Goal: Task Accomplishment & Management: Complete application form

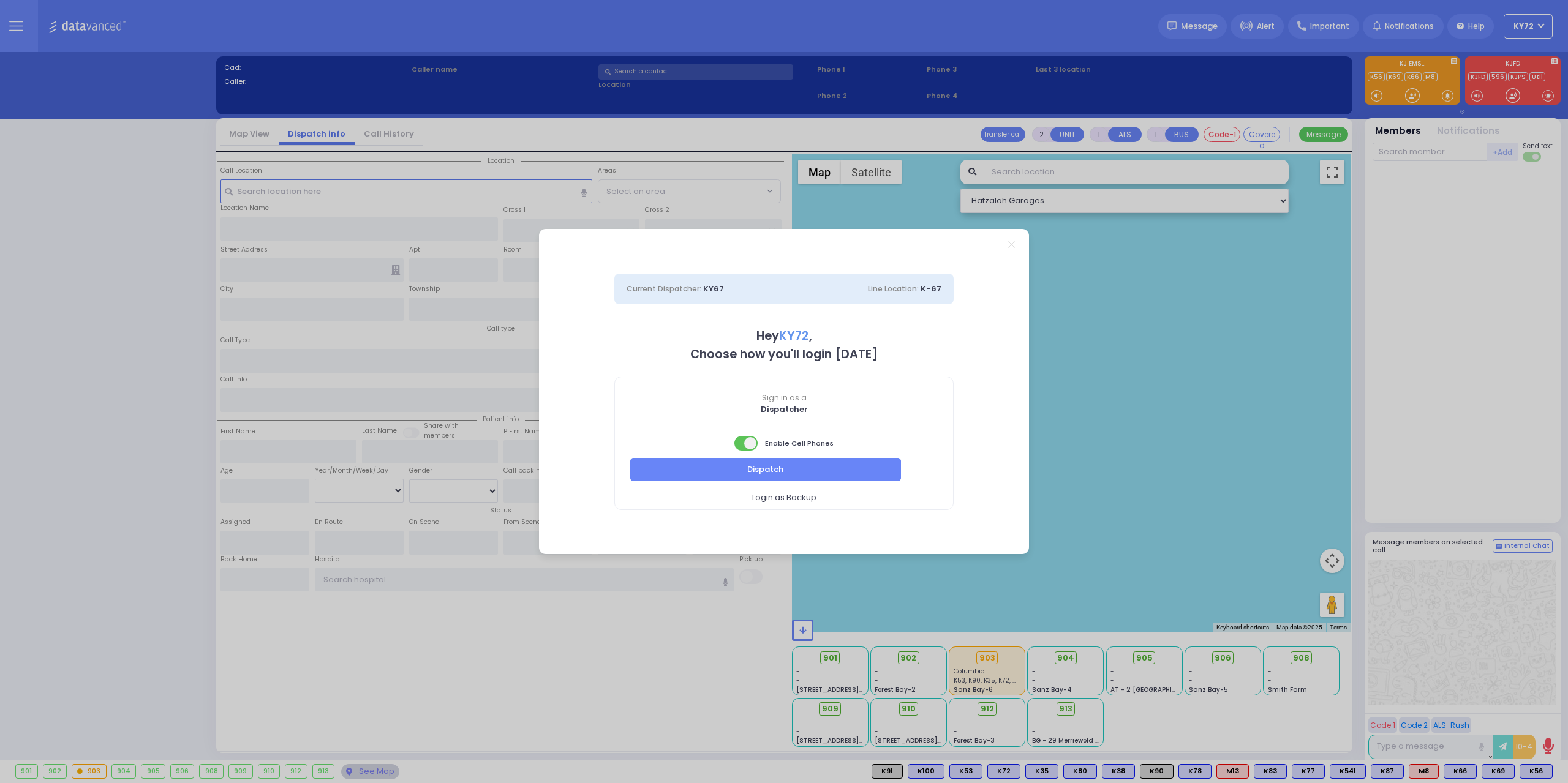
select select "10"
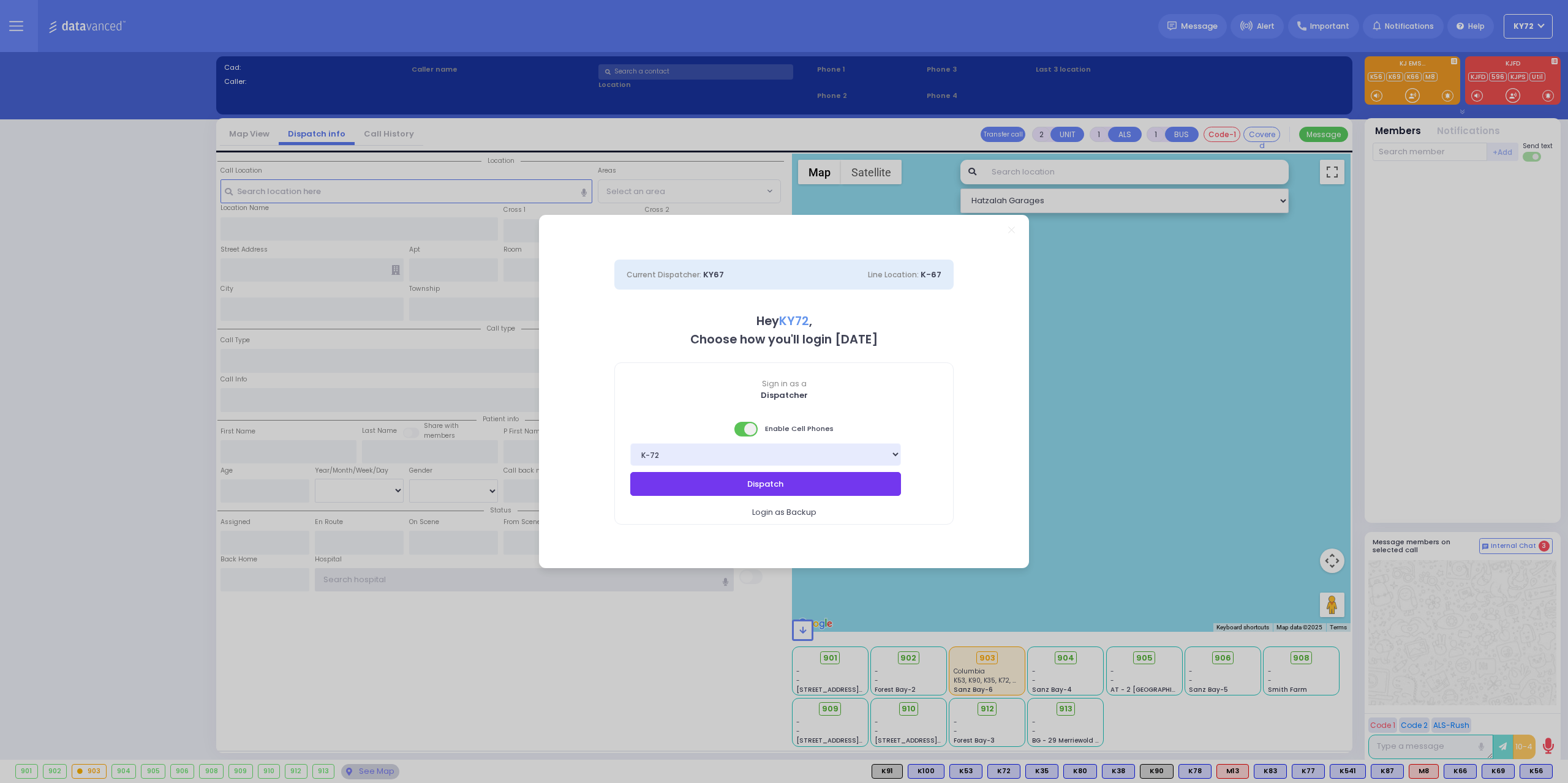
type input "KY72"
click at [830, 491] on button "Dispatch" at bounding box center [765, 484] width 271 height 23
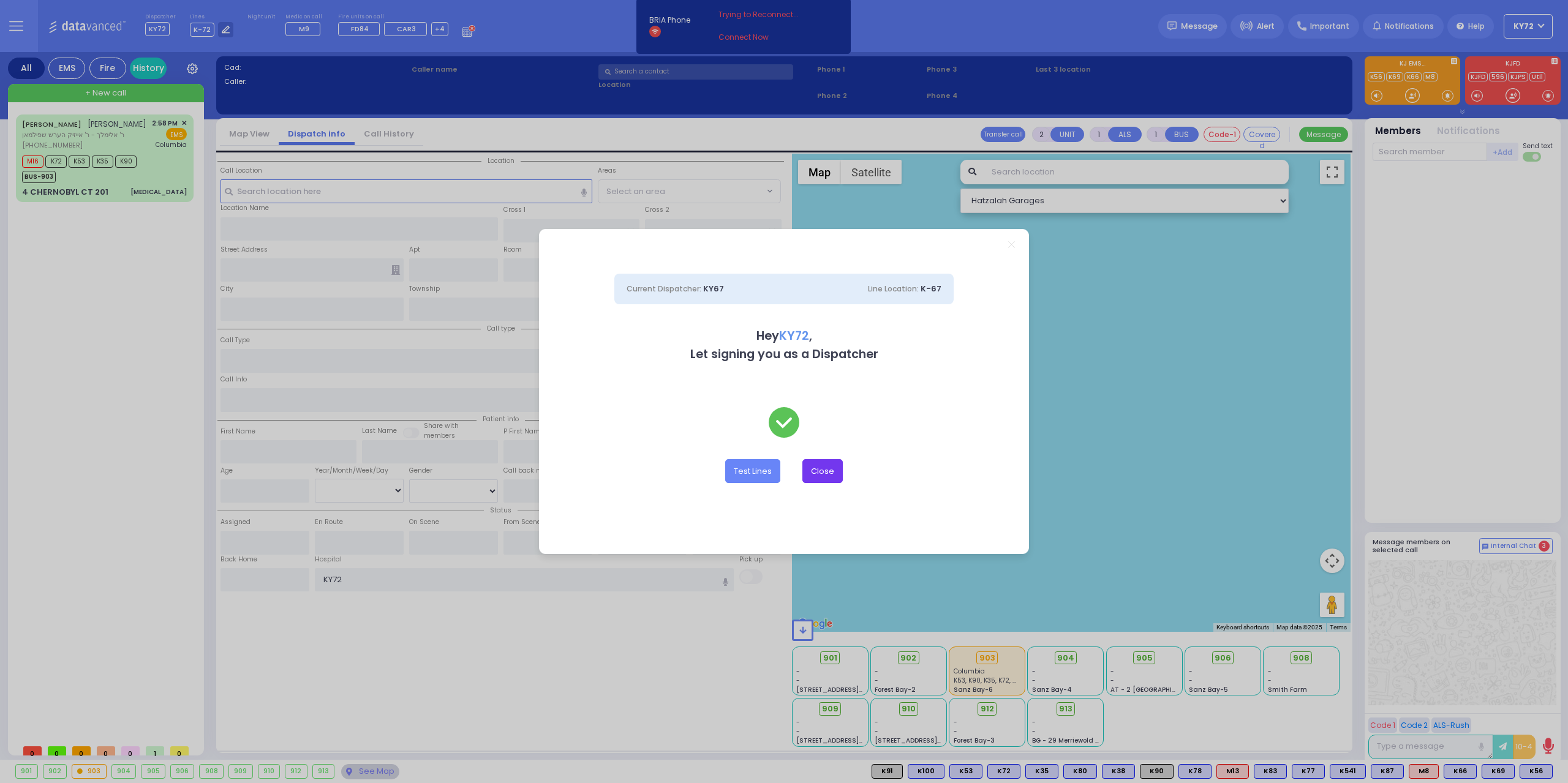
click at [833, 475] on button "Close" at bounding box center [822, 470] width 40 height 23
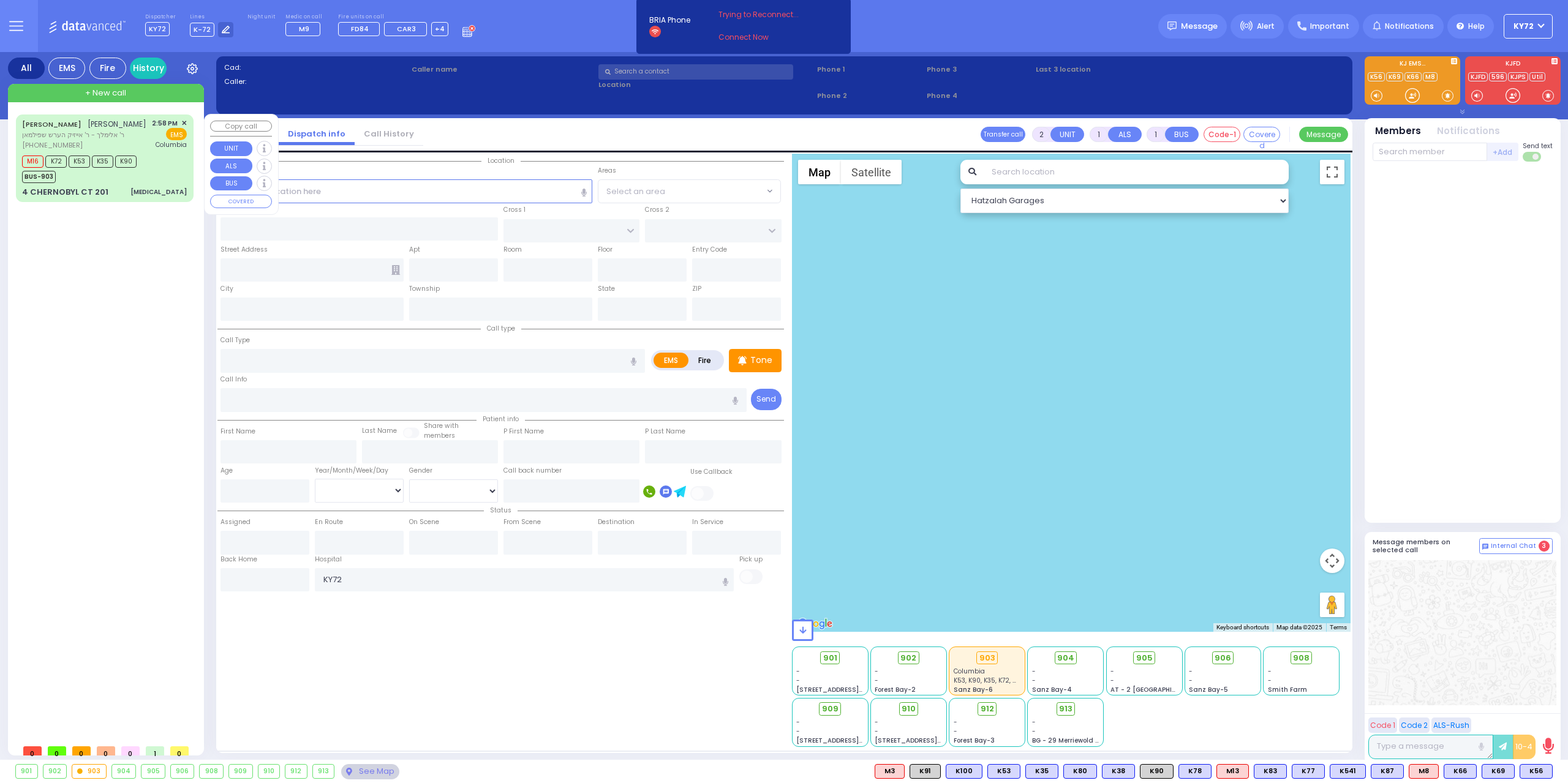
click at [170, 181] on div "M16 K72 K53 K35 K90 BUS-903" at bounding box center [104, 167] width 165 height 30
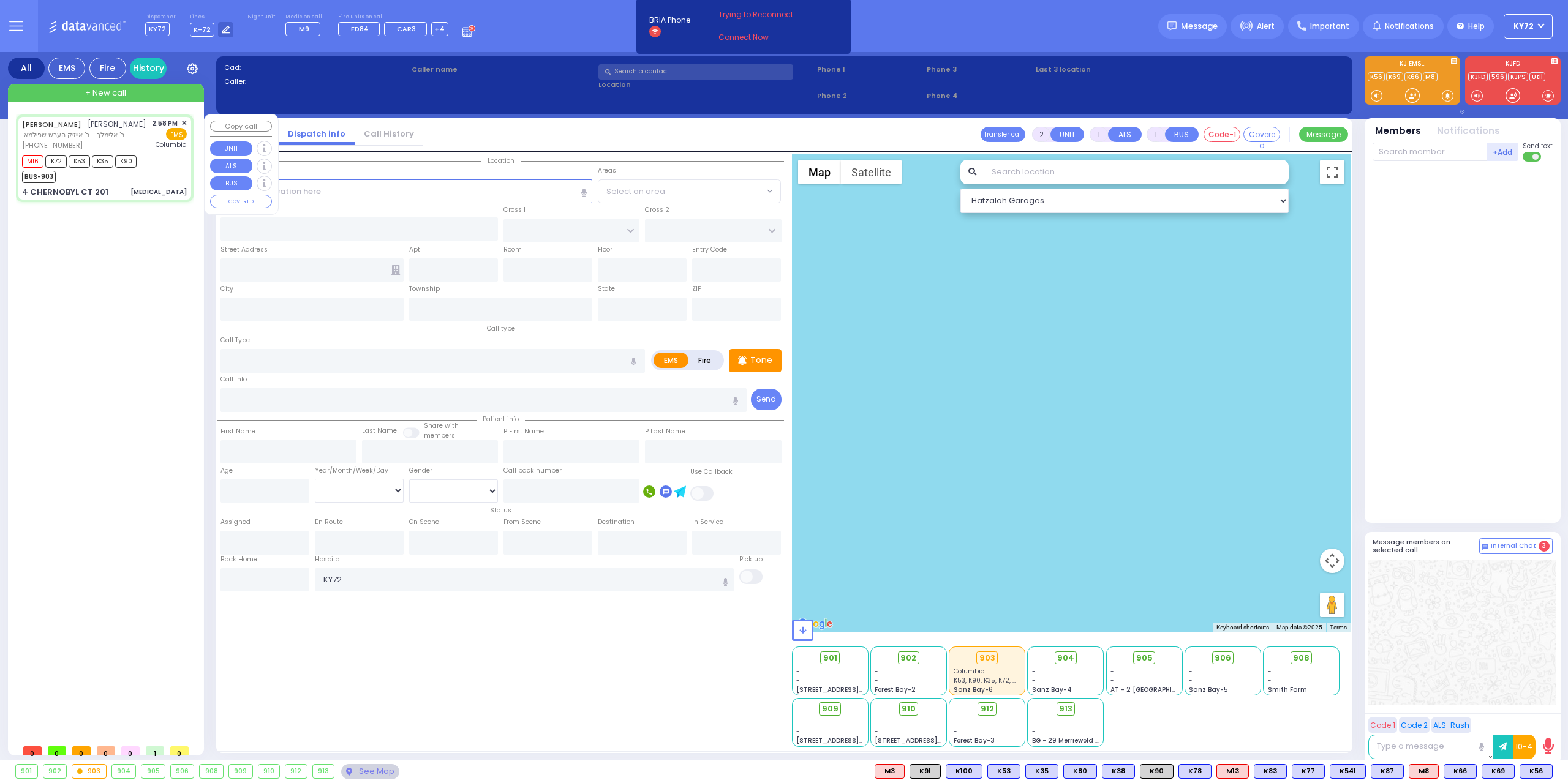
type input "6"
select select
type input "[MEDICAL_DATA]"
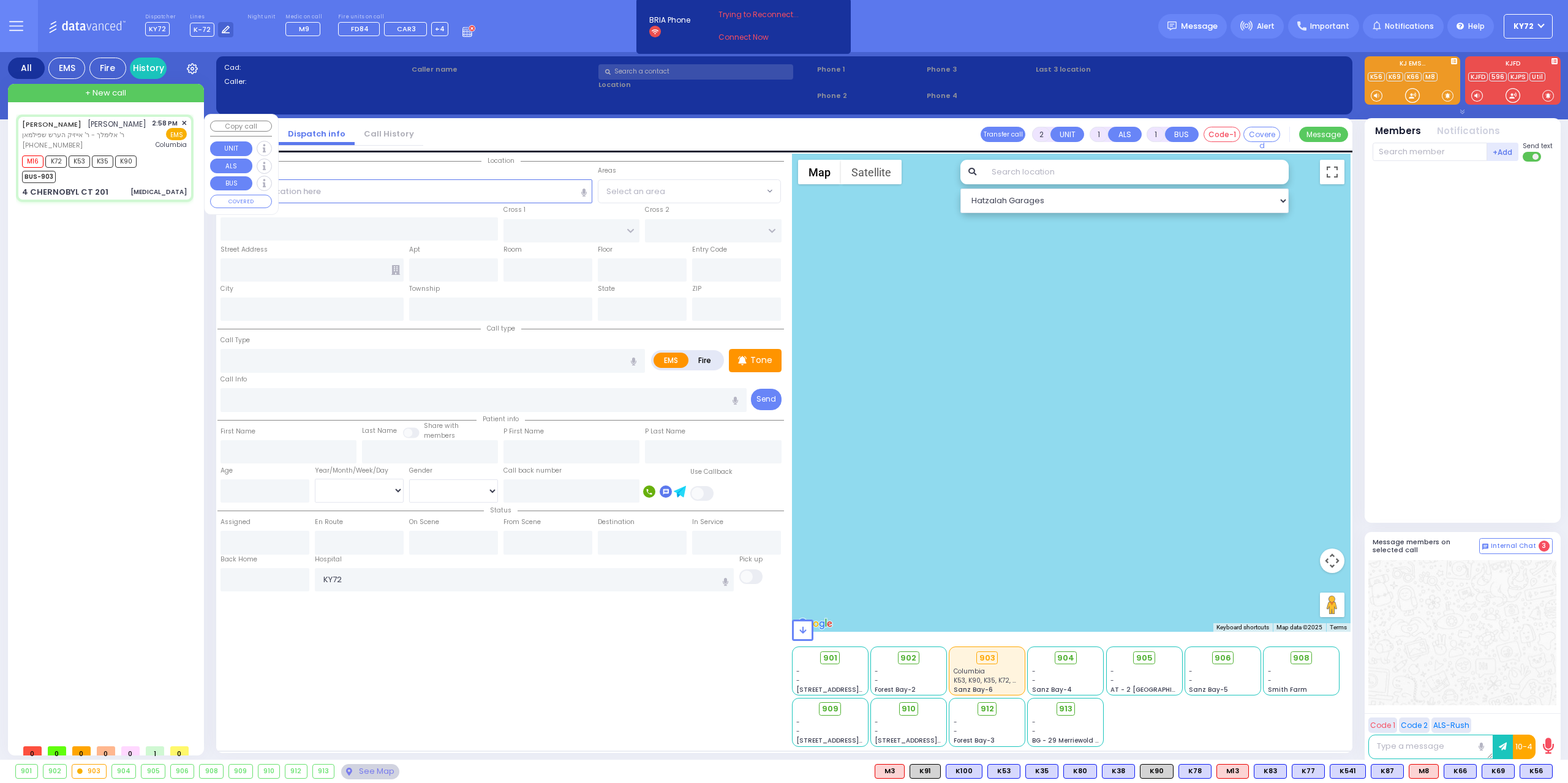
radio input "true"
type input "[PERSON_NAME]"
type input "[DEMOGRAPHIC_DATA]"
type input "[PERSON_NAME]"
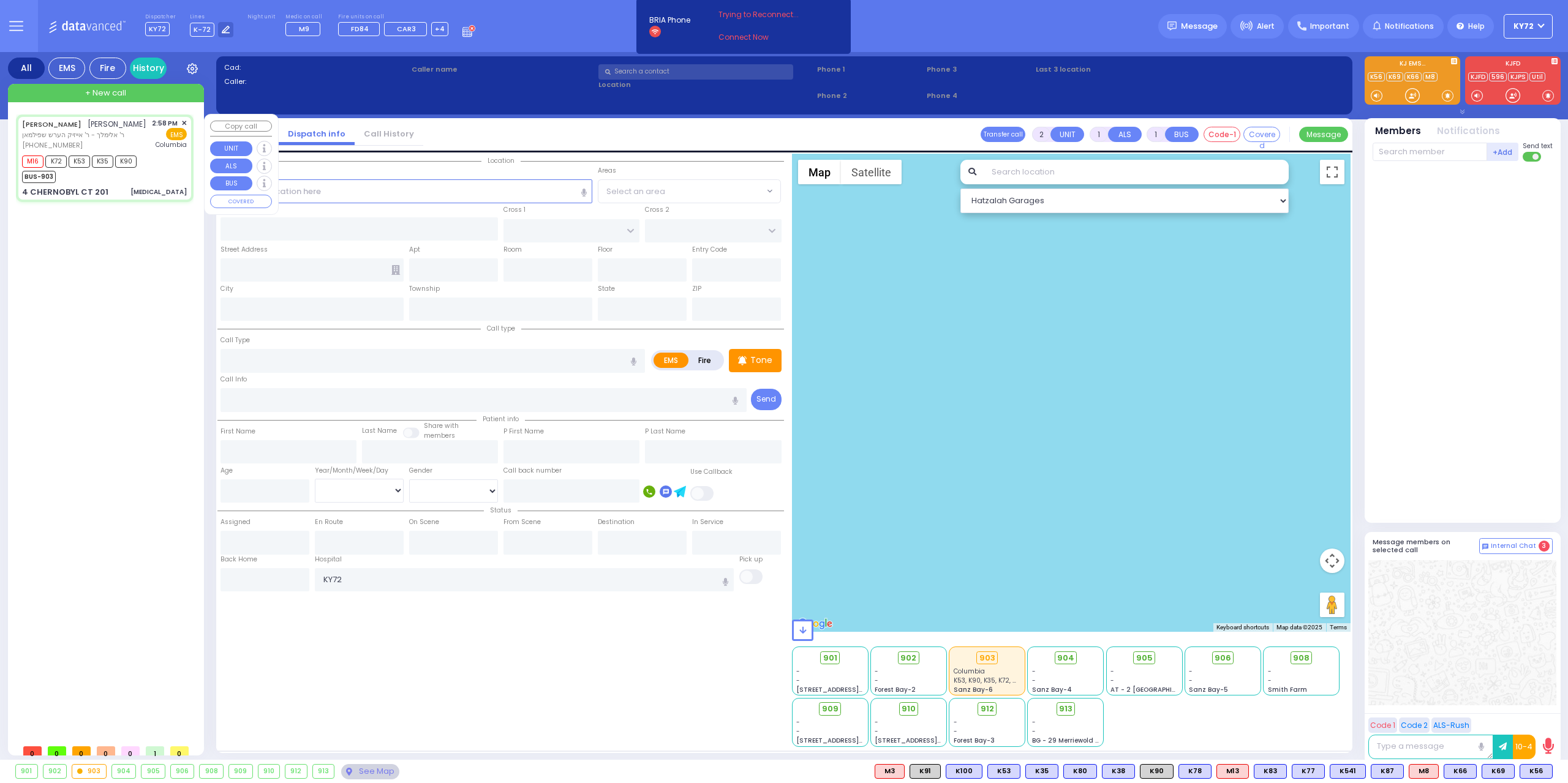
type input "22"
select select "Year"
select select "[DEMOGRAPHIC_DATA]"
type input "14:58"
type input "15:03"
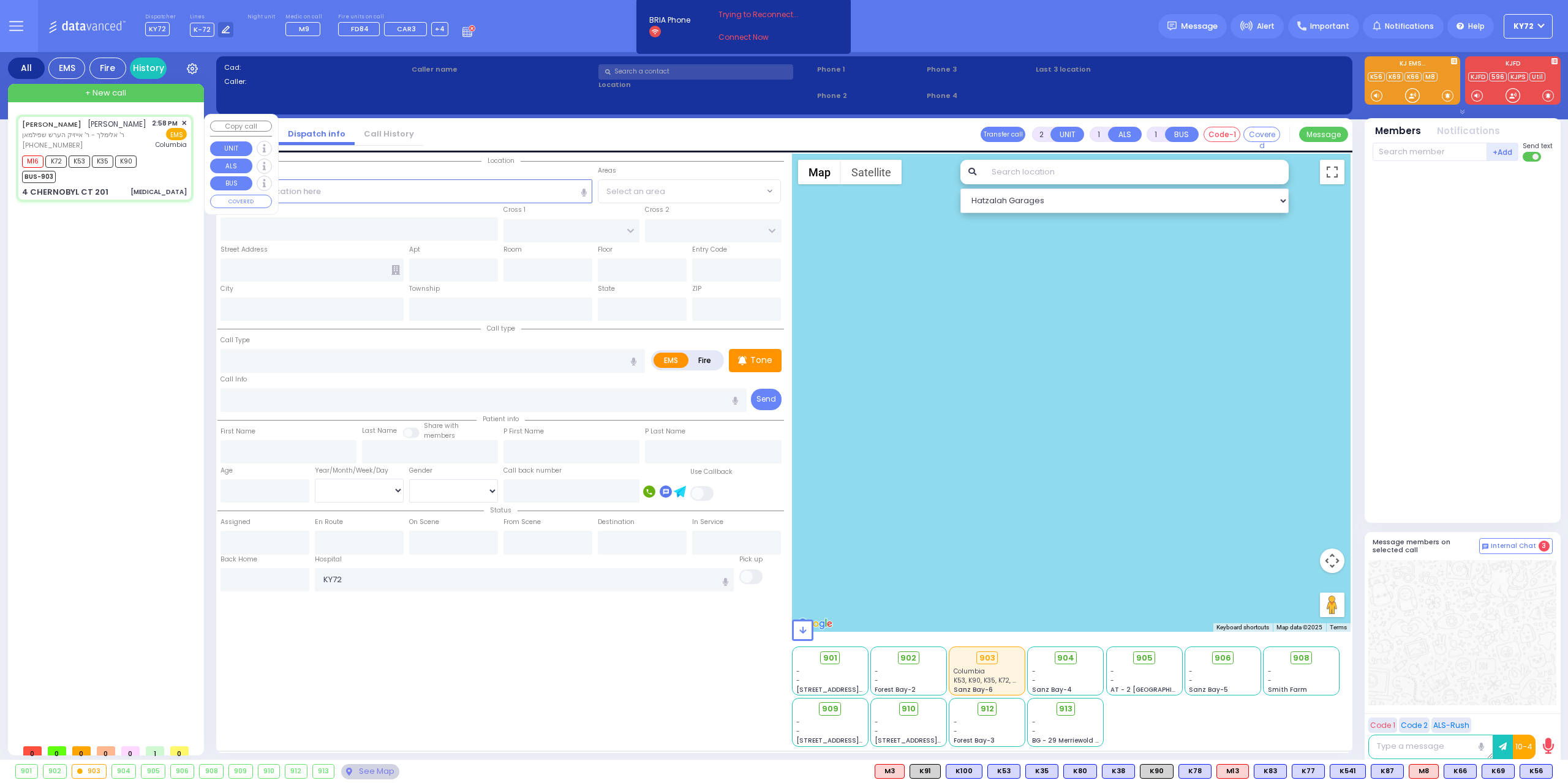
type input "15:55"
type input "[US_STATE][GEOGRAPHIC_DATA]- [GEOGRAPHIC_DATA]"
type input "RUZHIN RD"
type input "4 CHERNOBYL CT"
type input "201"
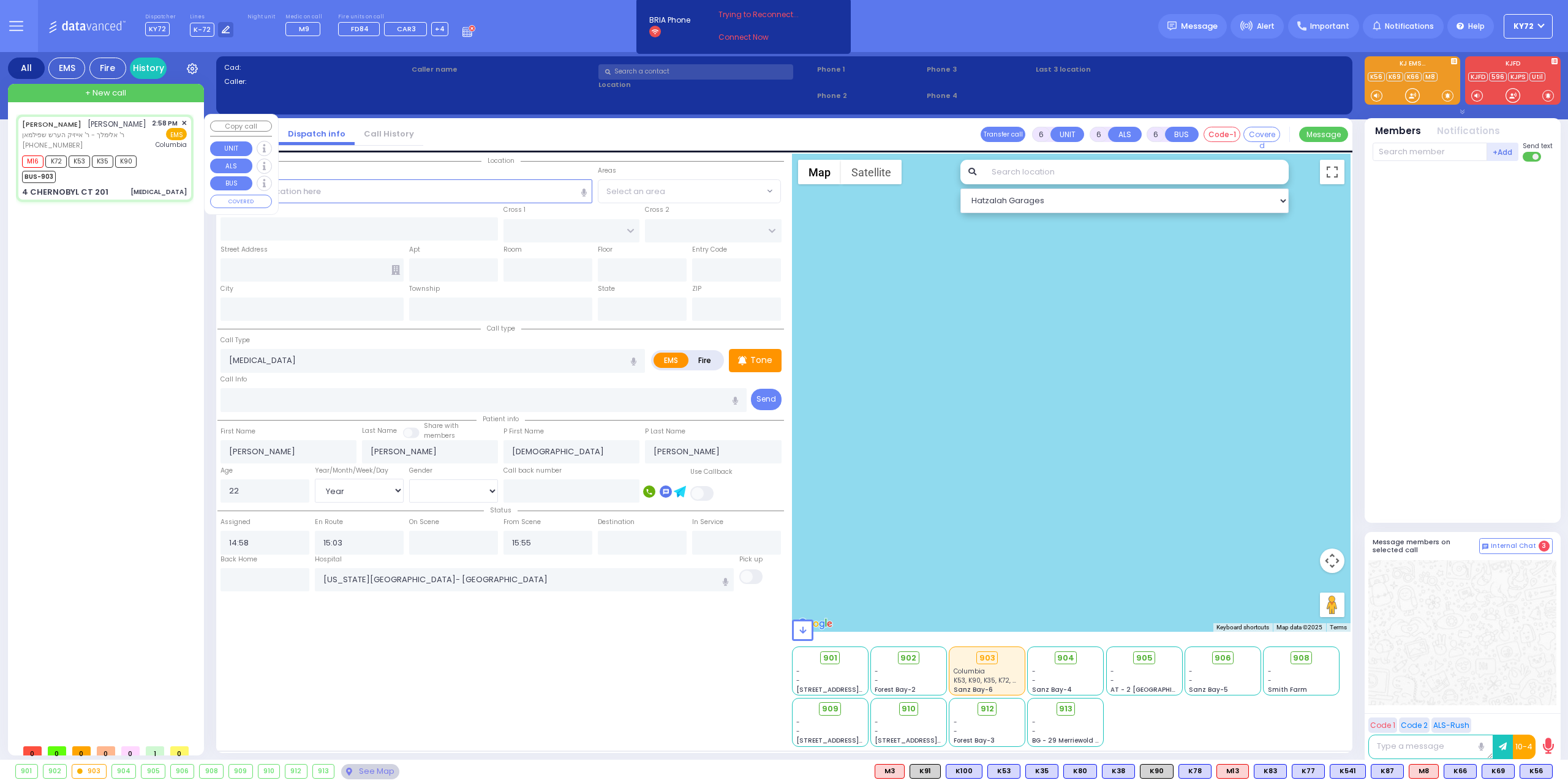
type input "[PERSON_NAME]"
type input "[US_STATE]"
type input "10950"
select select "Hatzalah Garages"
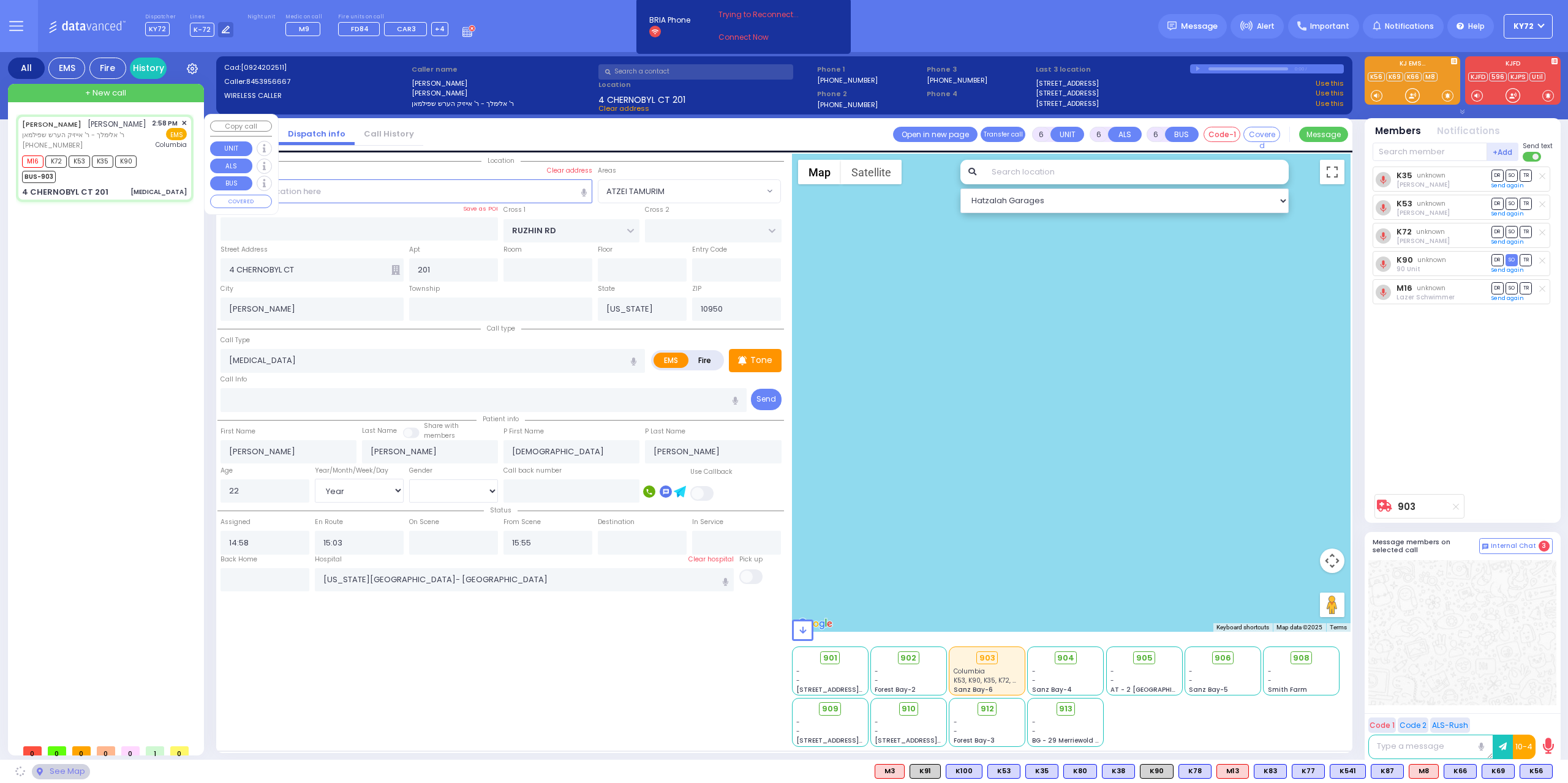
select select "ATZEI TAMURIM"
